Goal: Find specific page/section: Find specific page/section

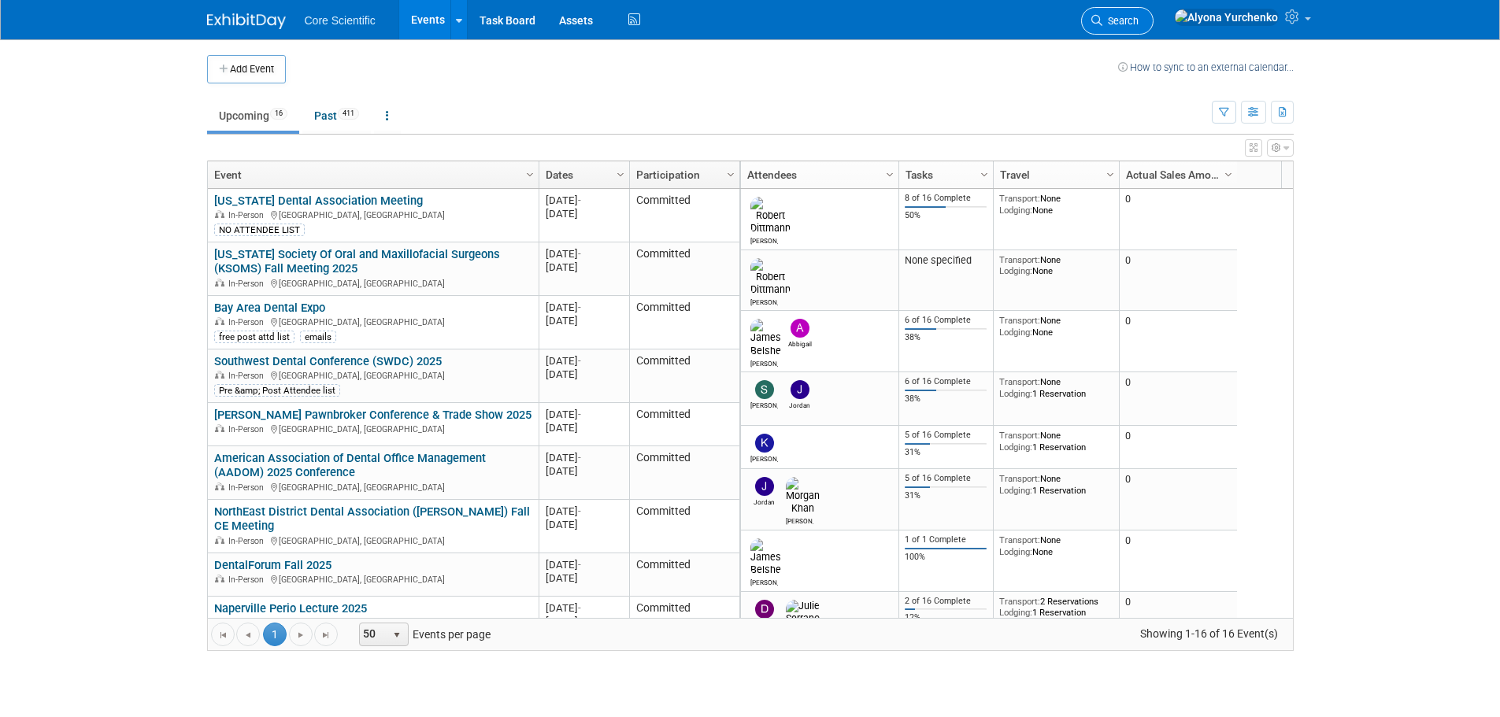
click at [1138, 17] on span "Search" at bounding box center [1120, 21] width 36 height 12
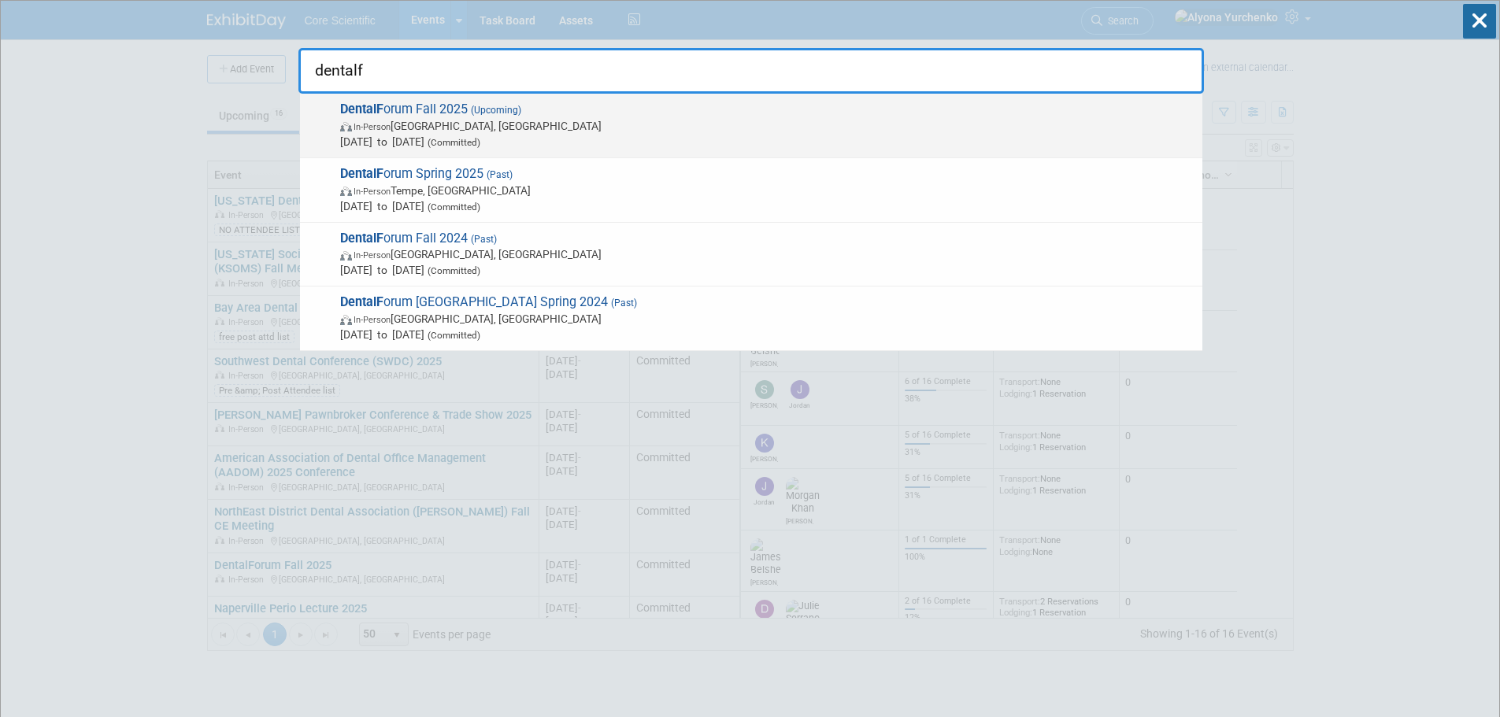
type input "dentalf"
click at [407, 100] on div "DentalF orum Fall 2025 (Upcoming) In-Person Frisco, TX Sep 15, 2025 to Sep 17, …" at bounding box center [751, 126] width 902 height 65
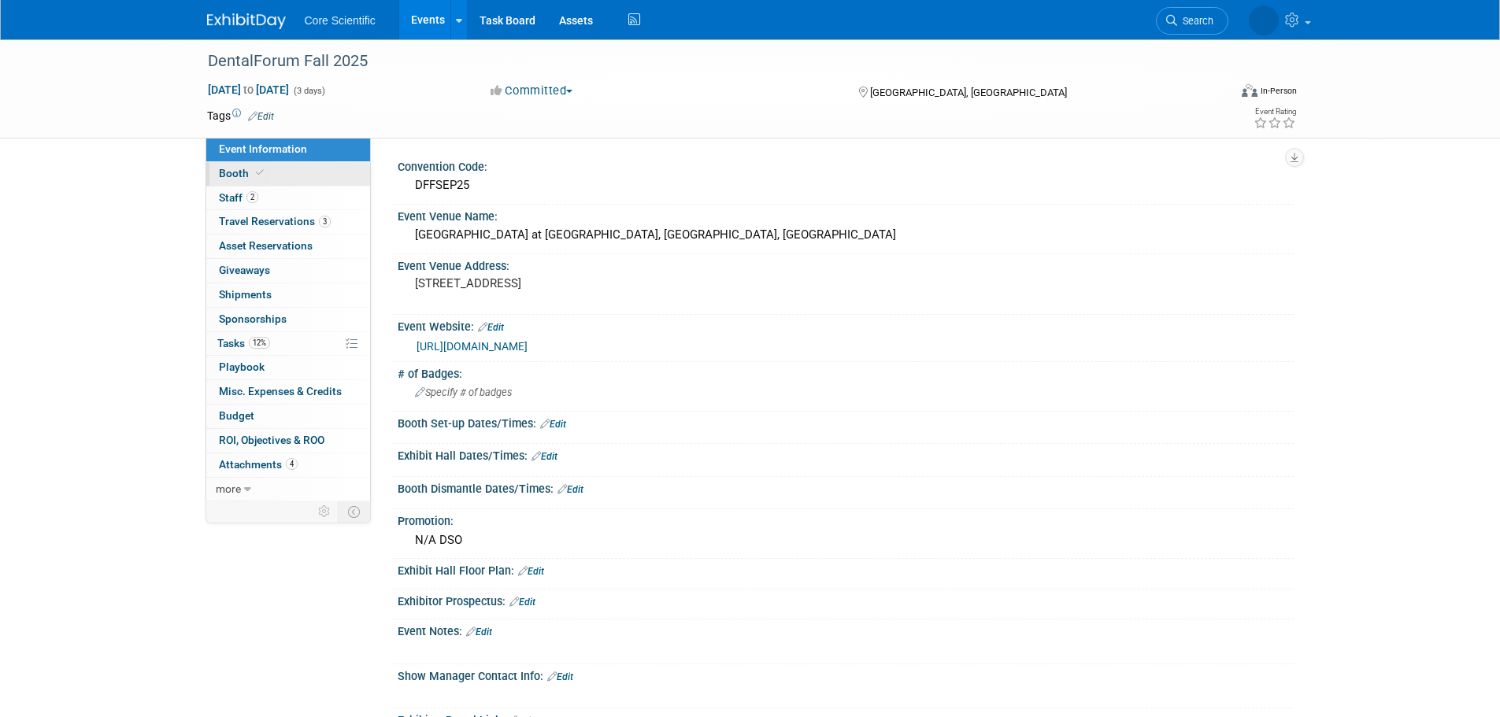
click at [295, 177] on link "Booth" at bounding box center [288, 174] width 164 height 24
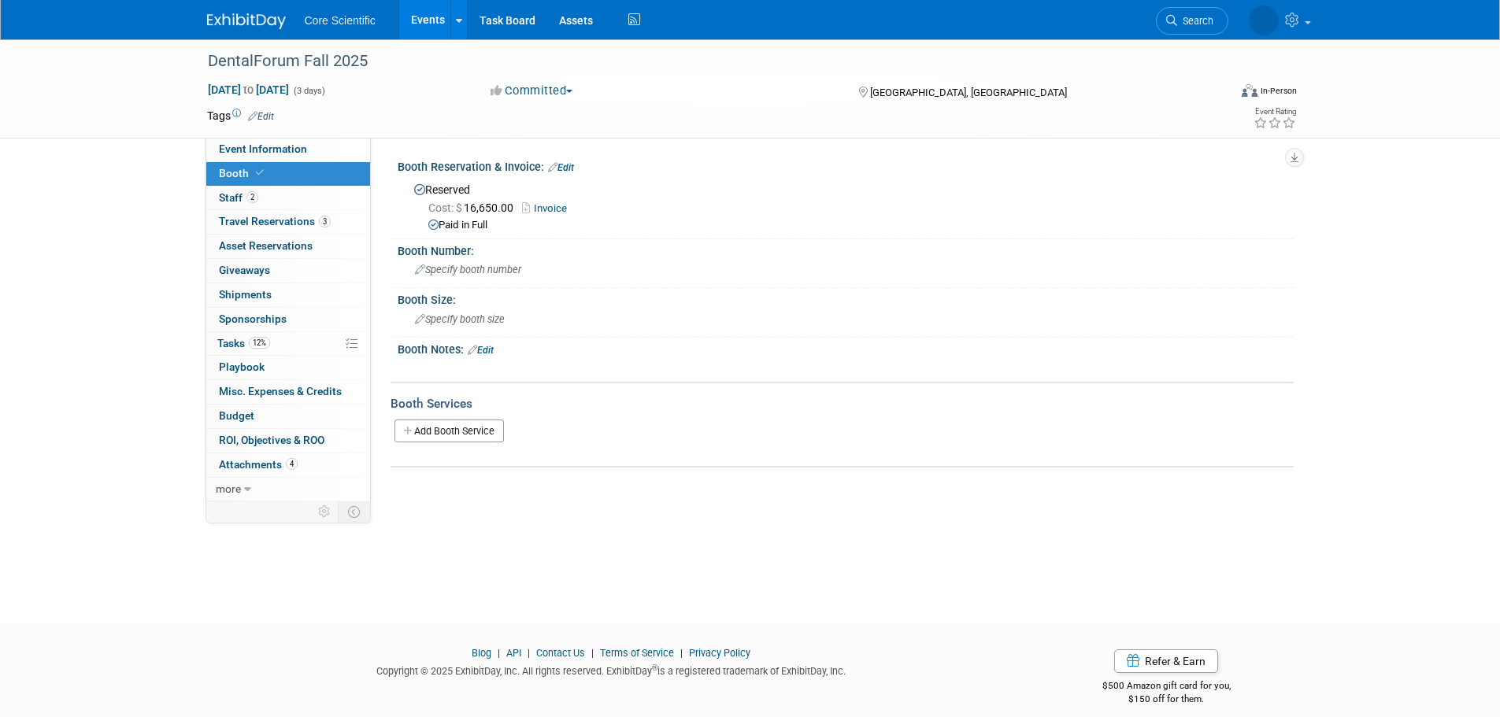
click at [563, 202] on link "Invoice" at bounding box center [548, 208] width 53 height 12
click at [1138, 23] on span "Search" at bounding box center [1120, 21] width 36 height 12
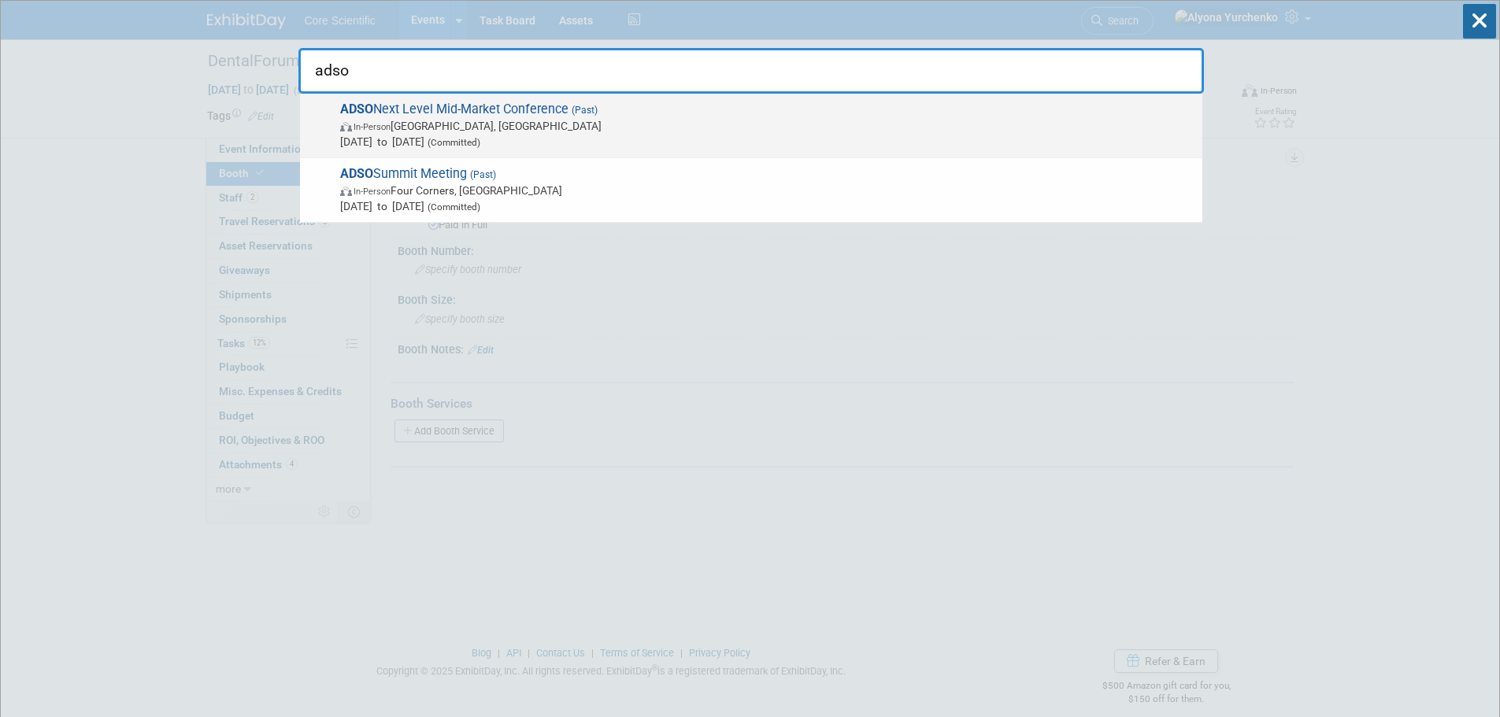
type input "adso"
click at [457, 109] on span "ADSO Next Level Mid-Market Conference (Past) In-Person Austin, TX Dec 4, 2023 t…" at bounding box center [764, 126] width 859 height 48
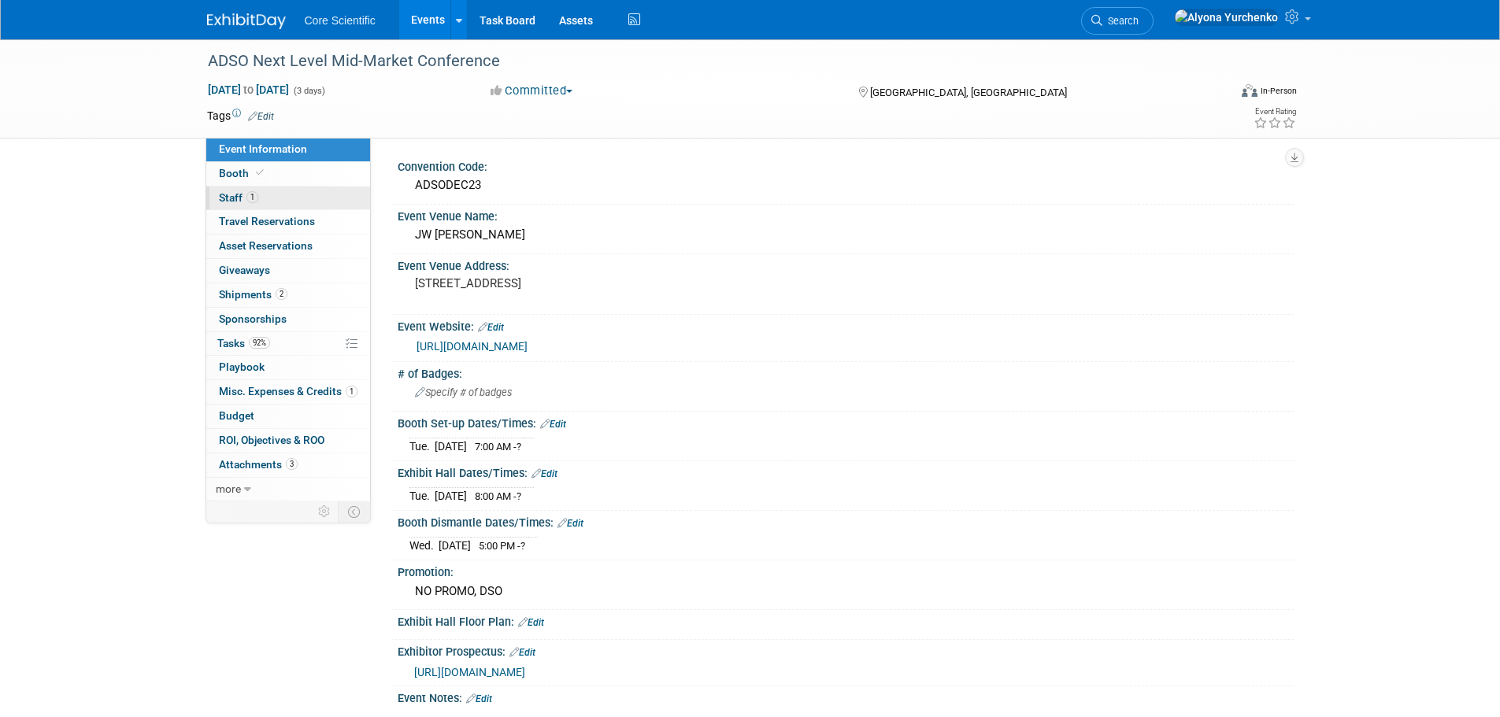
click at [301, 198] on link "1 Staff 1" at bounding box center [288, 199] width 164 height 24
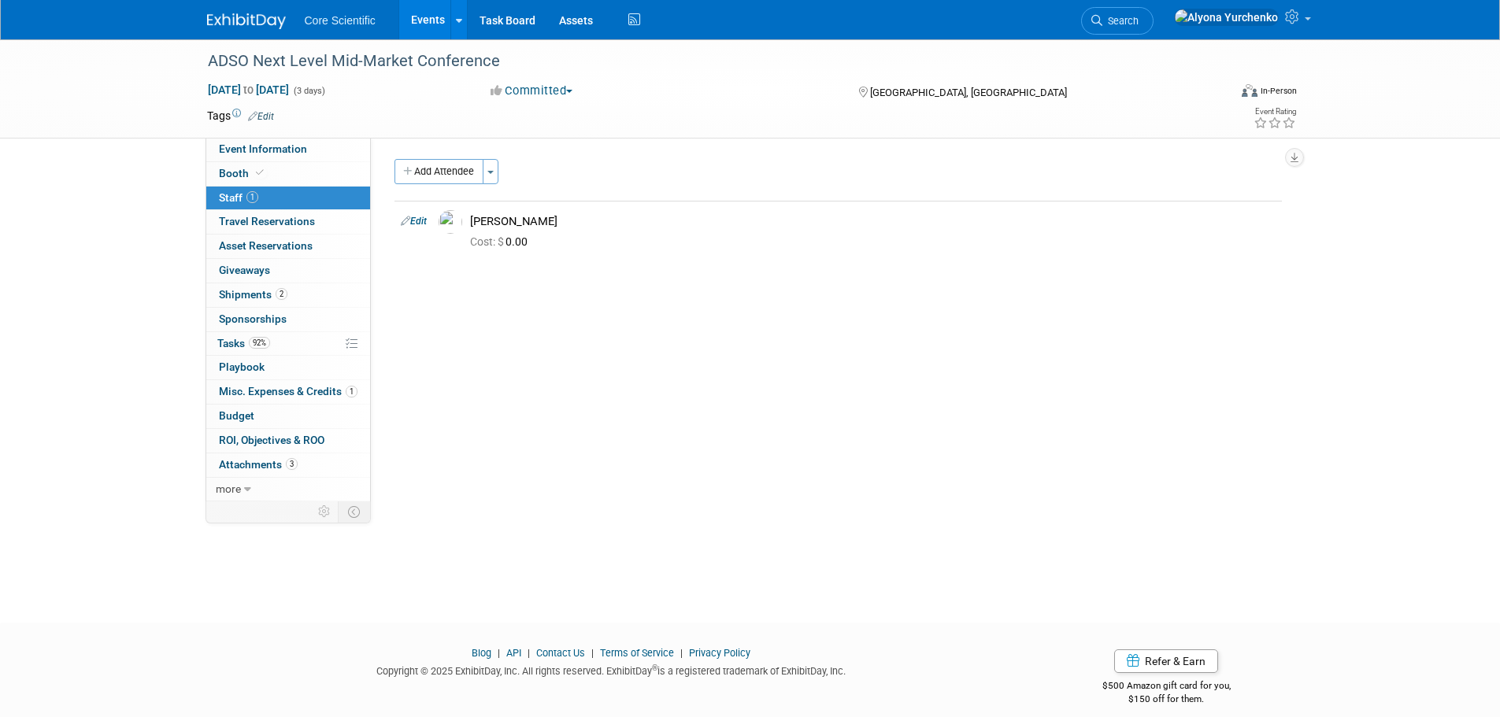
click at [301, 190] on link "1 Staff 1" at bounding box center [288, 199] width 164 height 24
click at [307, 184] on link "Booth" at bounding box center [288, 174] width 164 height 24
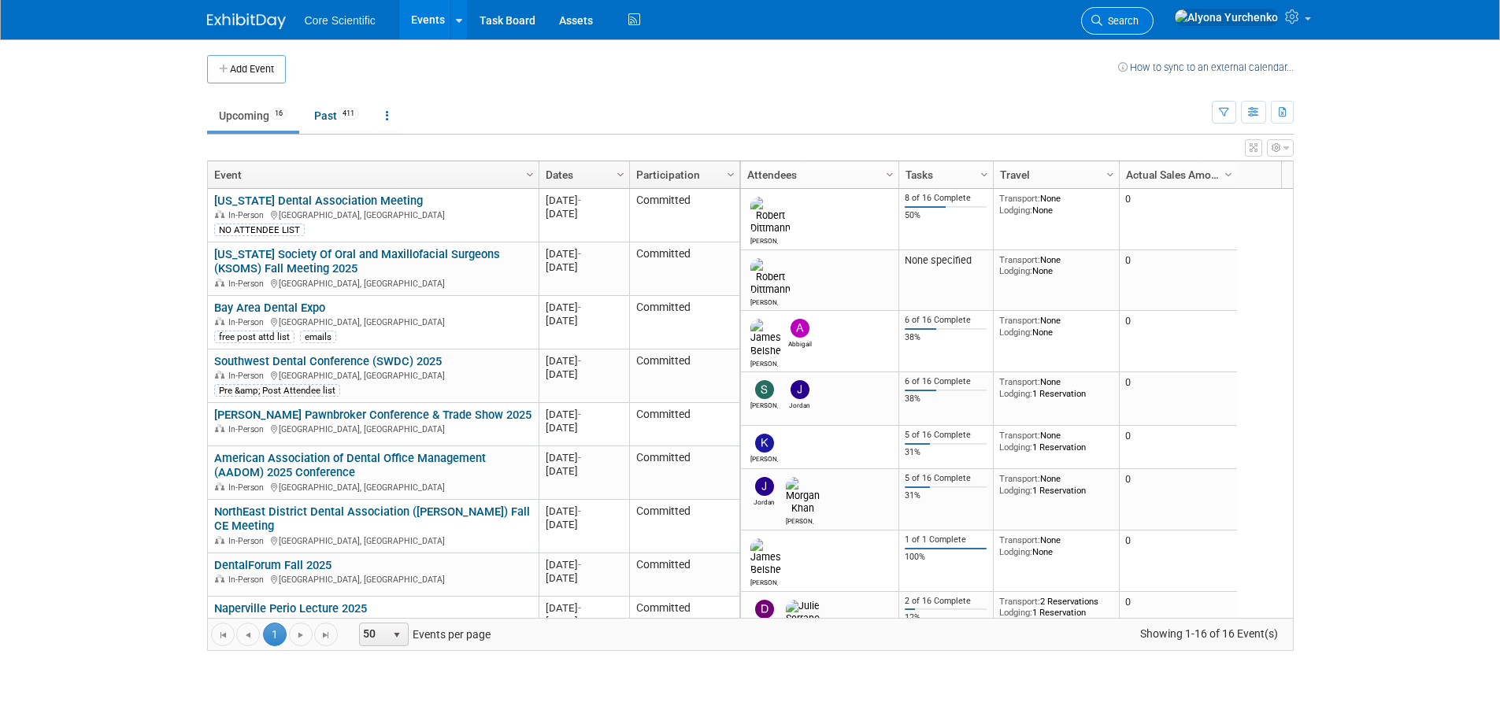
click at [1138, 23] on span "Search" at bounding box center [1120, 21] width 36 height 12
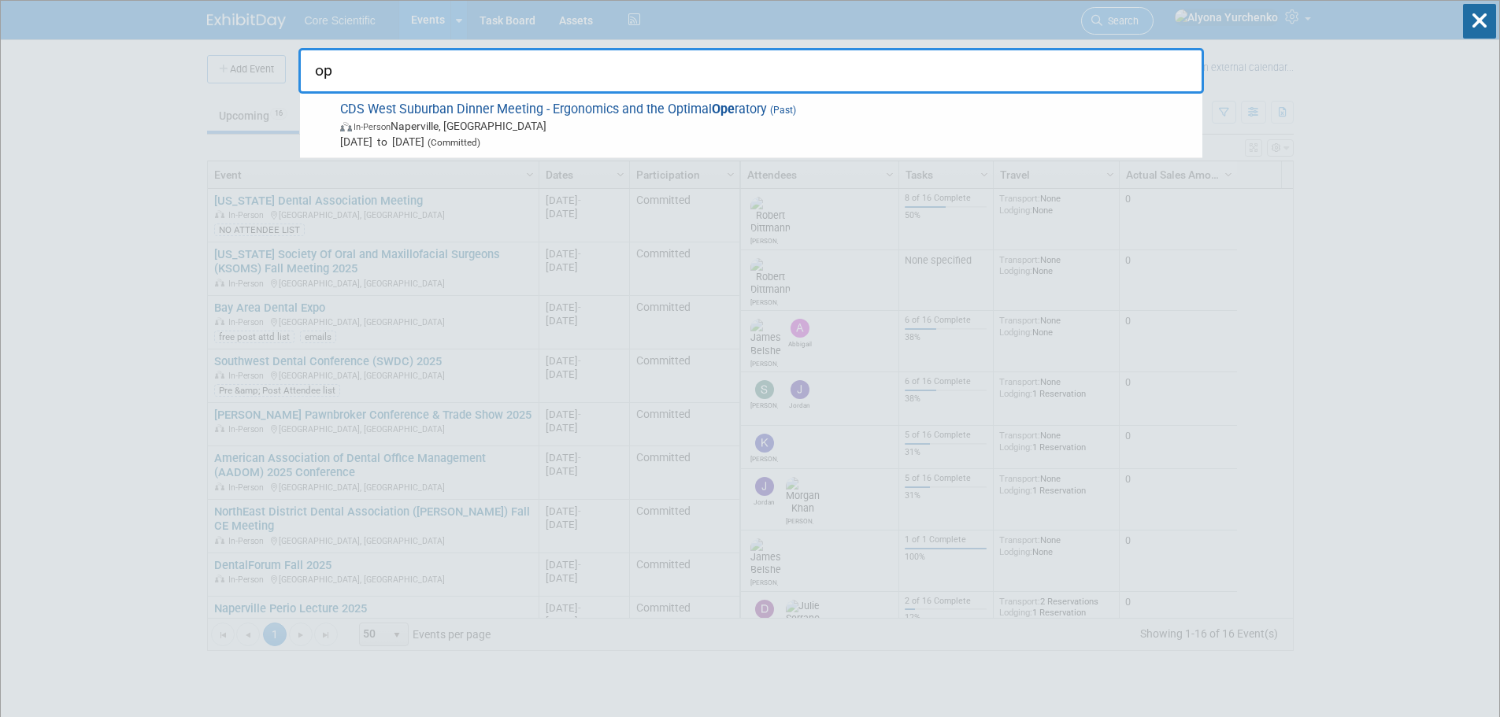
type input "o"
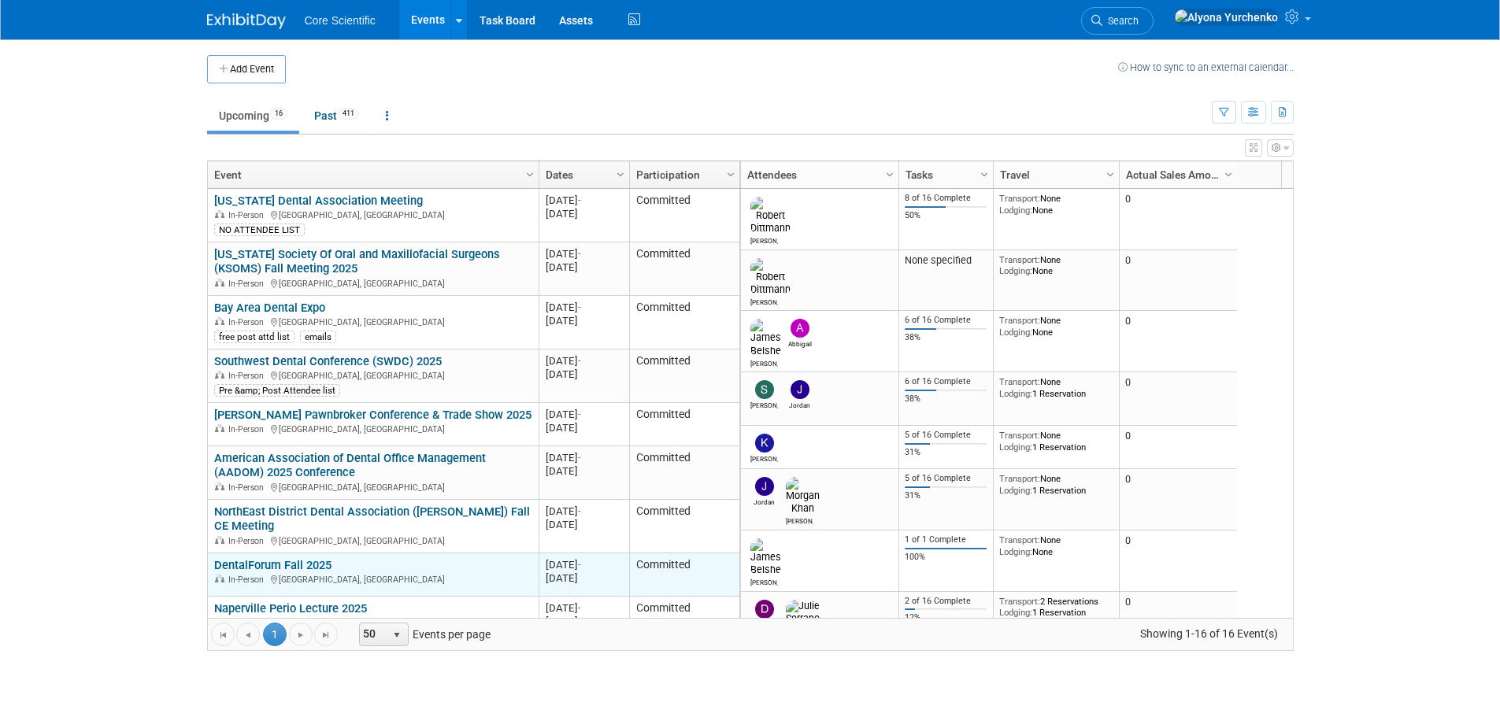
click at [242, 560] on link "DentalForum Fall 2025" at bounding box center [272, 565] width 117 height 14
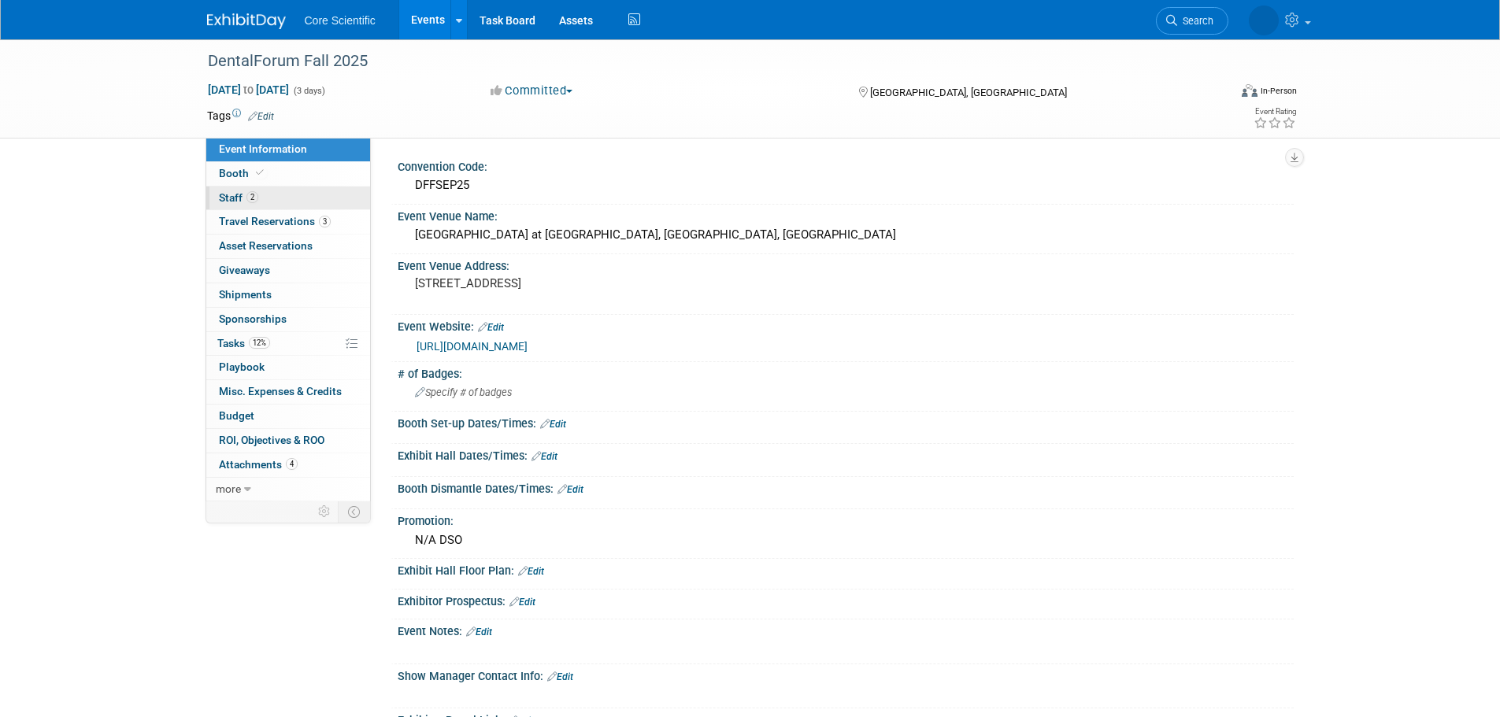
click at [279, 195] on link "2 Staff 2" at bounding box center [288, 199] width 164 height 24
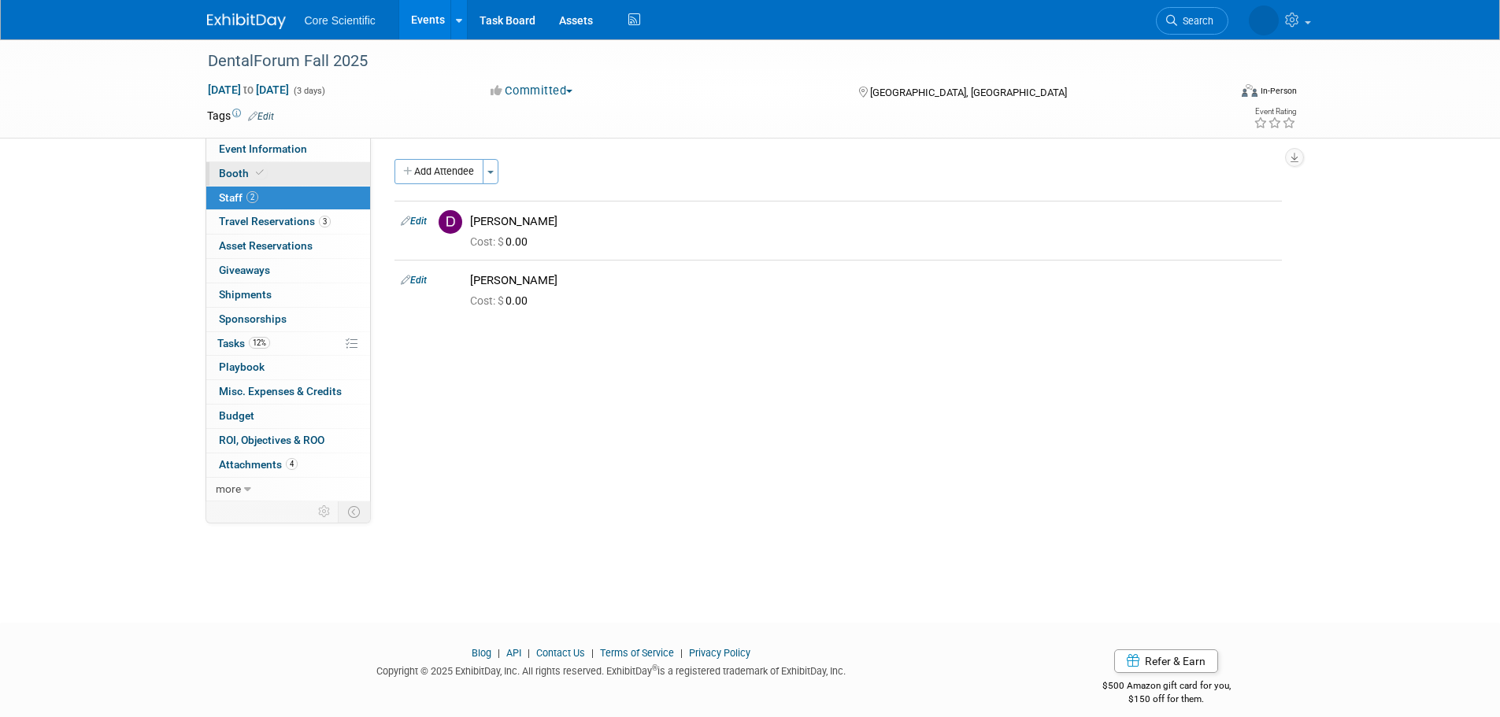
click at [291, 179] on link "Booth" at bounding box center [288, 174] width 164 height 24
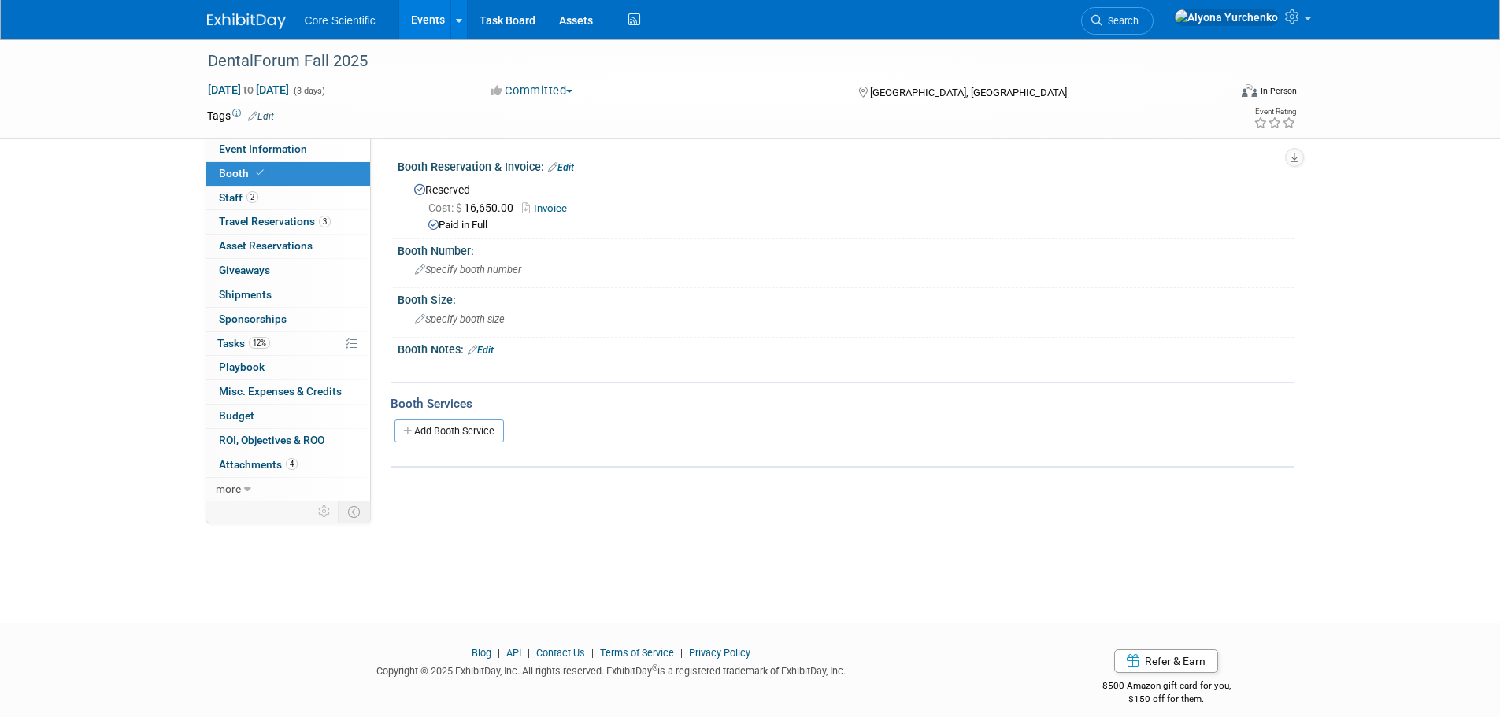
click at [553, 205] on link "Invoice" at bounding box center [548, 208] width 53 height 12
click at [1138, 17] on span "Search" at bounding box center [1120, 21] width 36 height 12
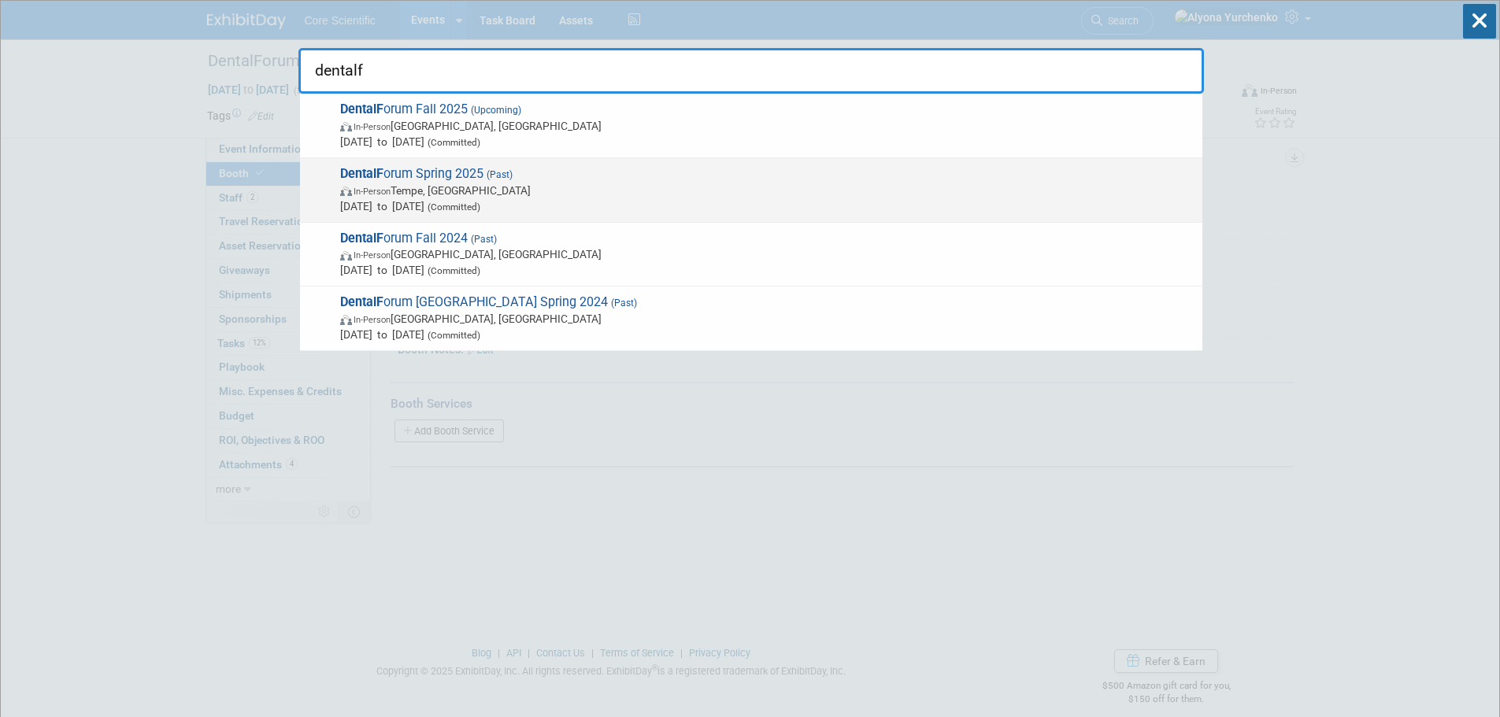
type input "dentalf"
click at [469, 169] on span "DentalF orum Spring 2025 (Past) In-Person Tempe, AZ Apr 7, 2025 to Apr 9, 2025 …" at bounding box center [764, 190] width 859 height 48
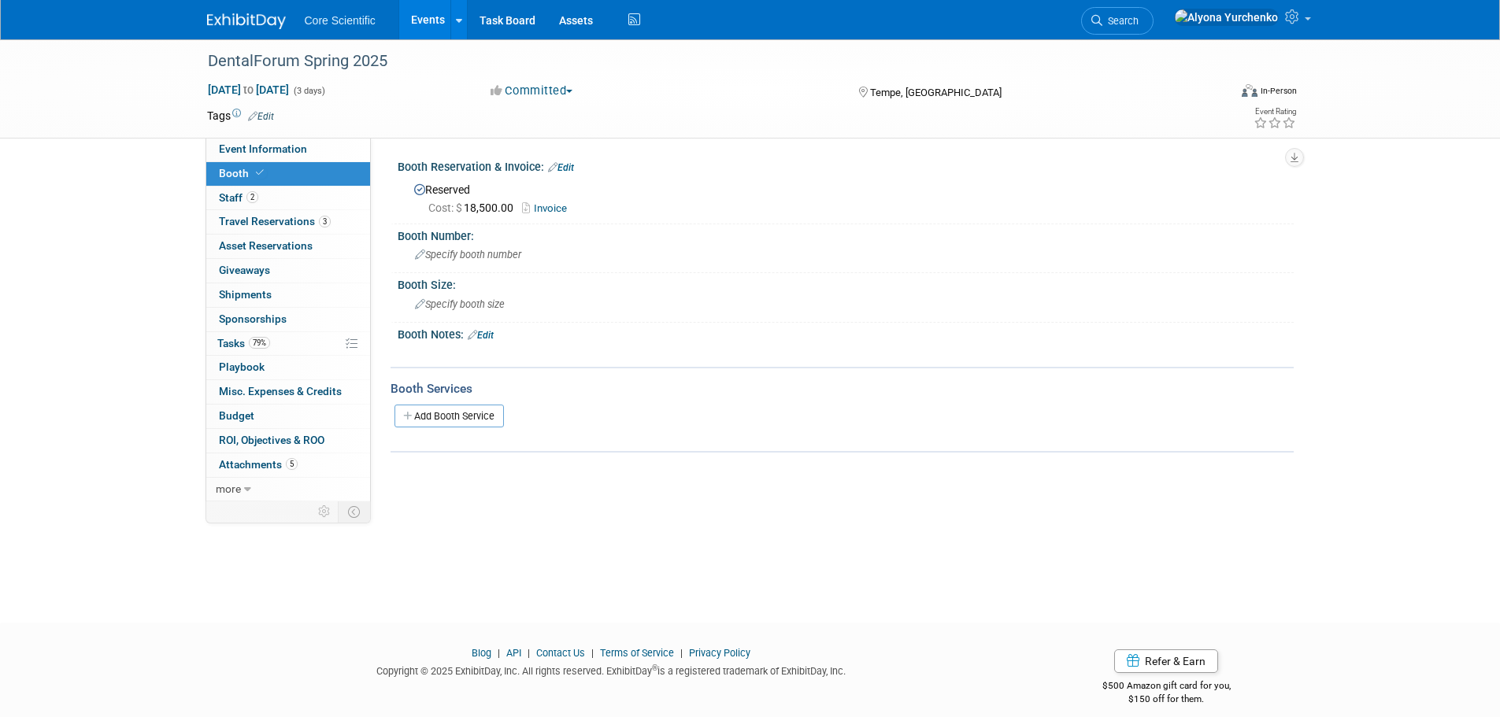
click at [560, 203] on link "Invoice" at bounding box center [548, 208] width 53 height 12
